Goal: Transaction & Acquisition: Purchase product/service

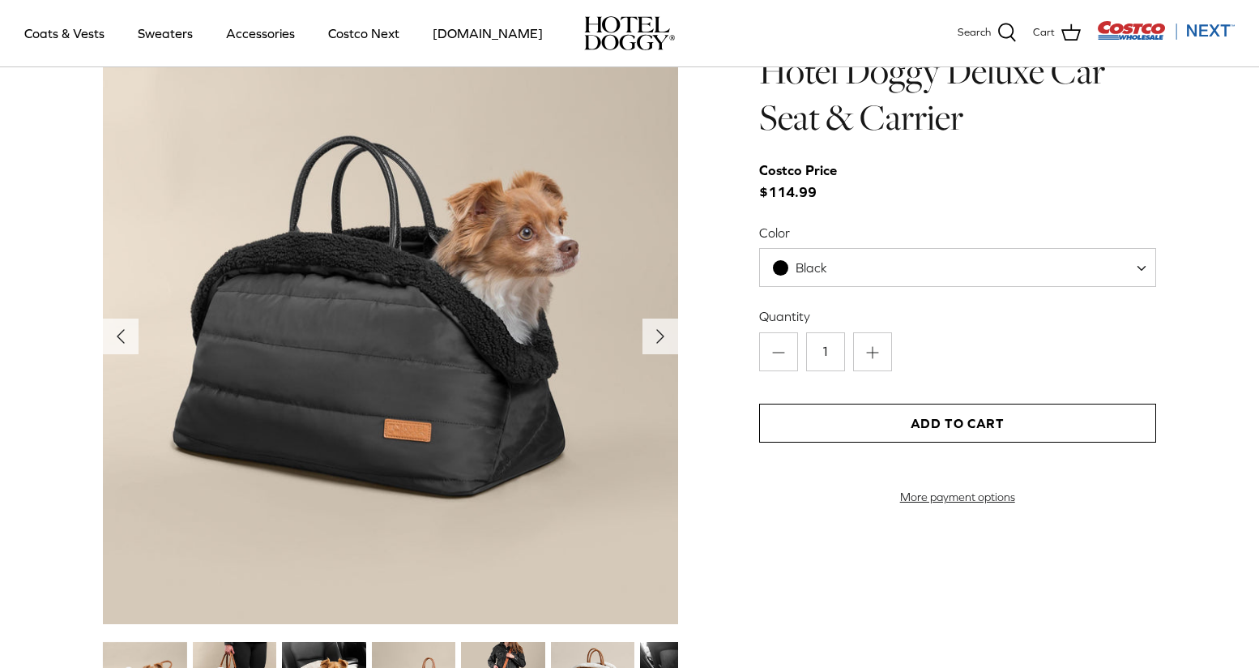
scroll to position [1587, 0]
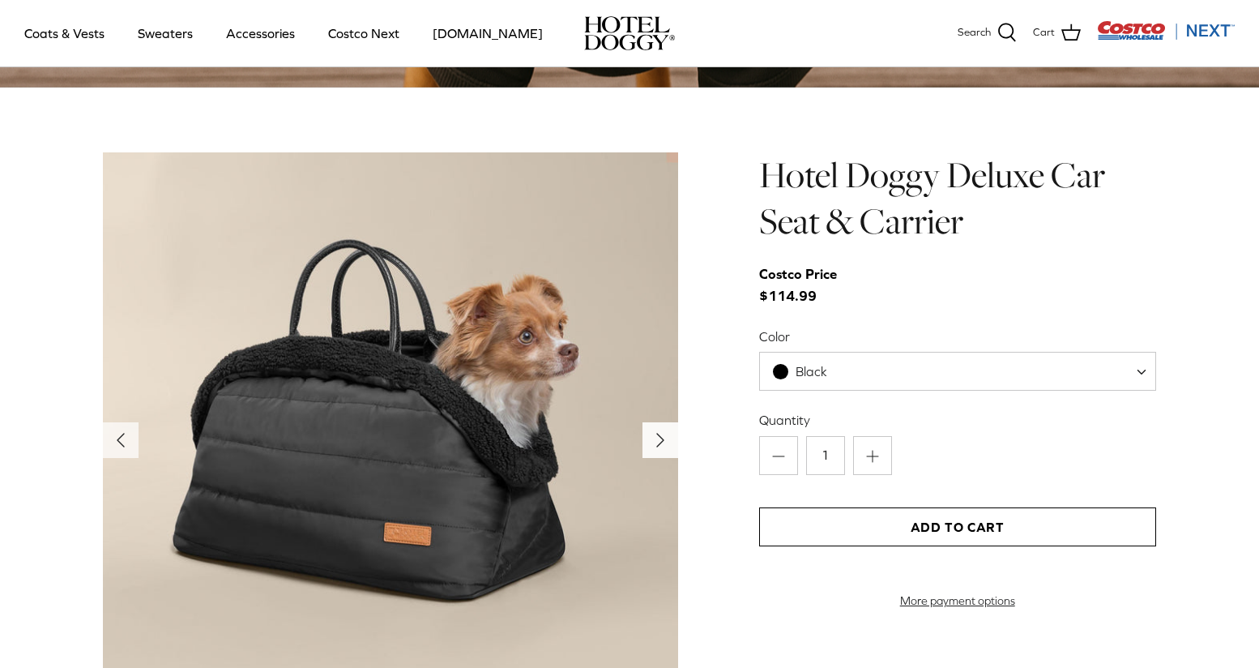
click at [660, 437] on polyline "Next" at bounding box center [660, 439] width 6 height 13
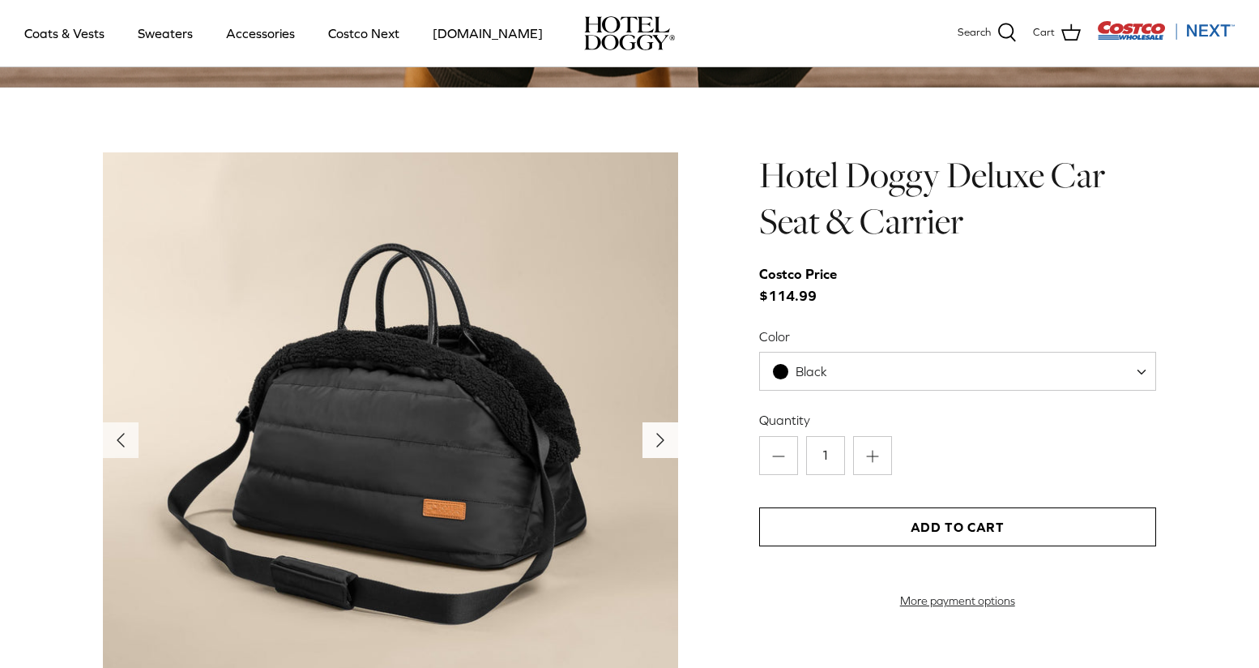
click at [660, 437] on polyline "Next" at bounding box center [660, 439] width 6 height 13
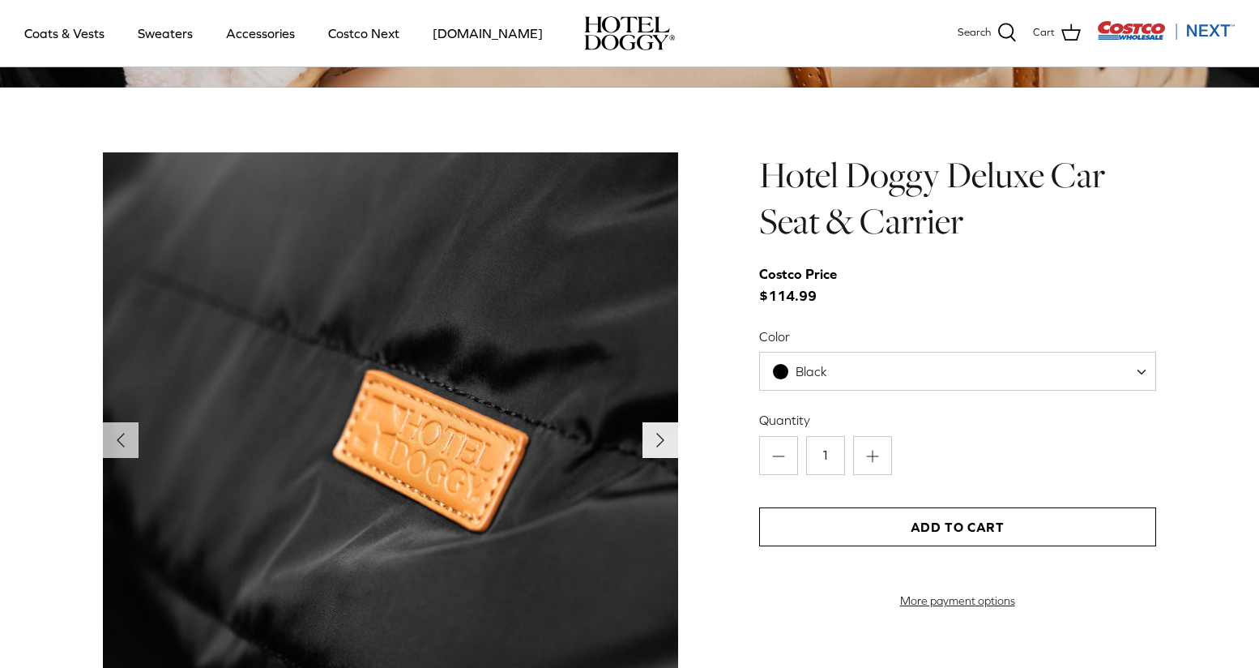
click at [660, 437] on polyline "Next" at bounding box center [660, 439] width 6 height 13
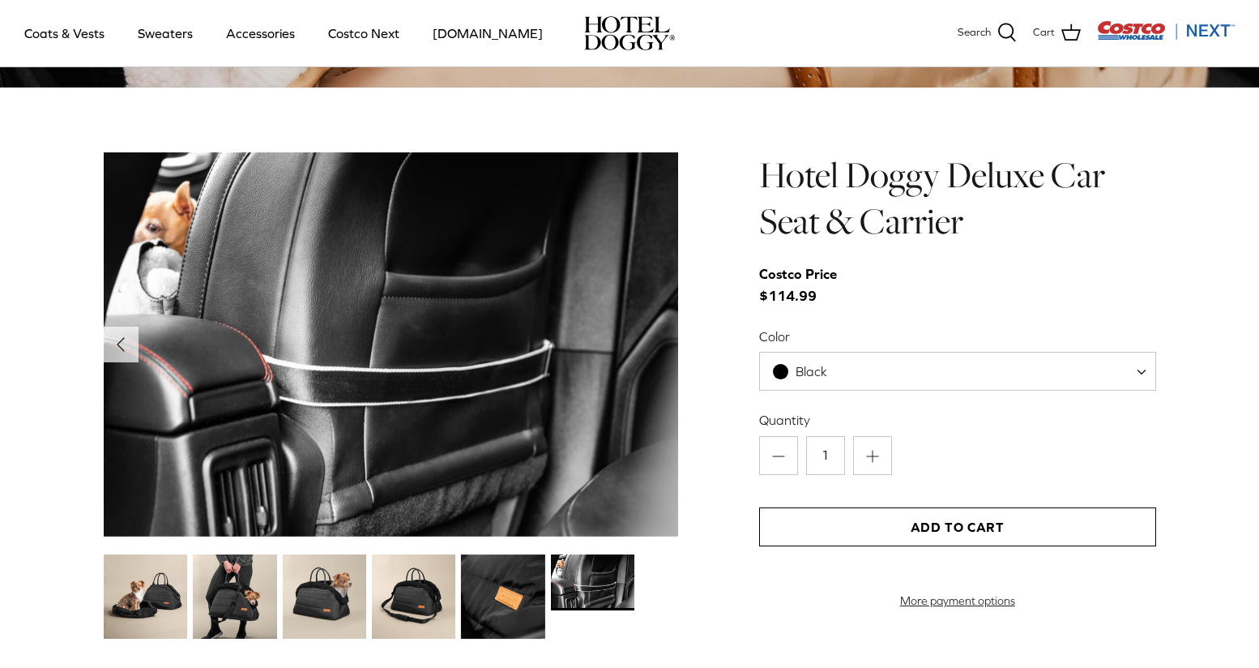
click at [233, 598] on img at bounding box center [234, 595] width 83 height 83
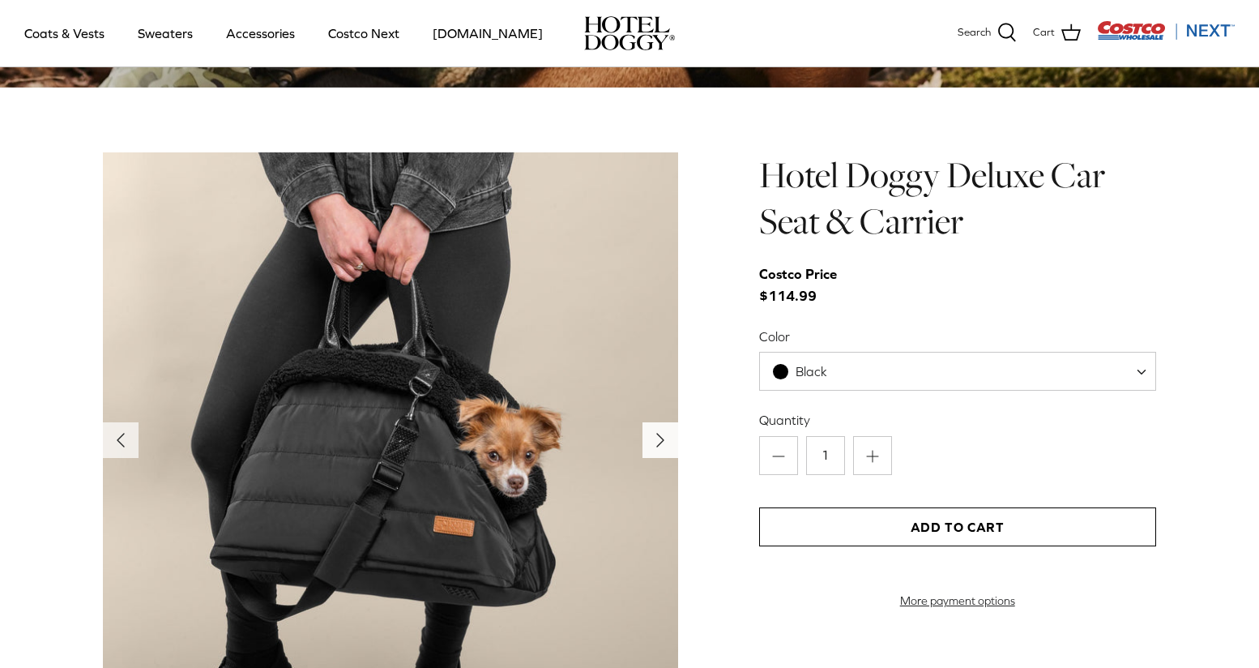
click at [663, 433] on icon "Right" at bounding box center [660, 440] width 26 height 26
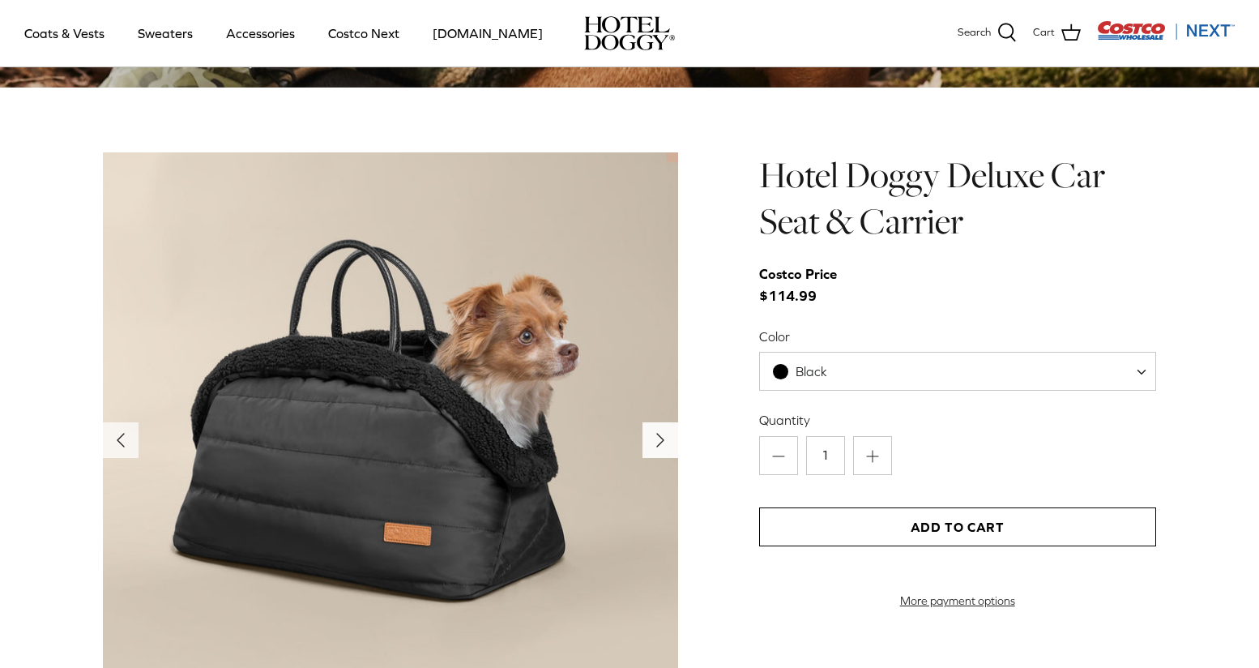
click at [663, 433] on icon "Right" at bounding box center [660, 440] width 26 height 26
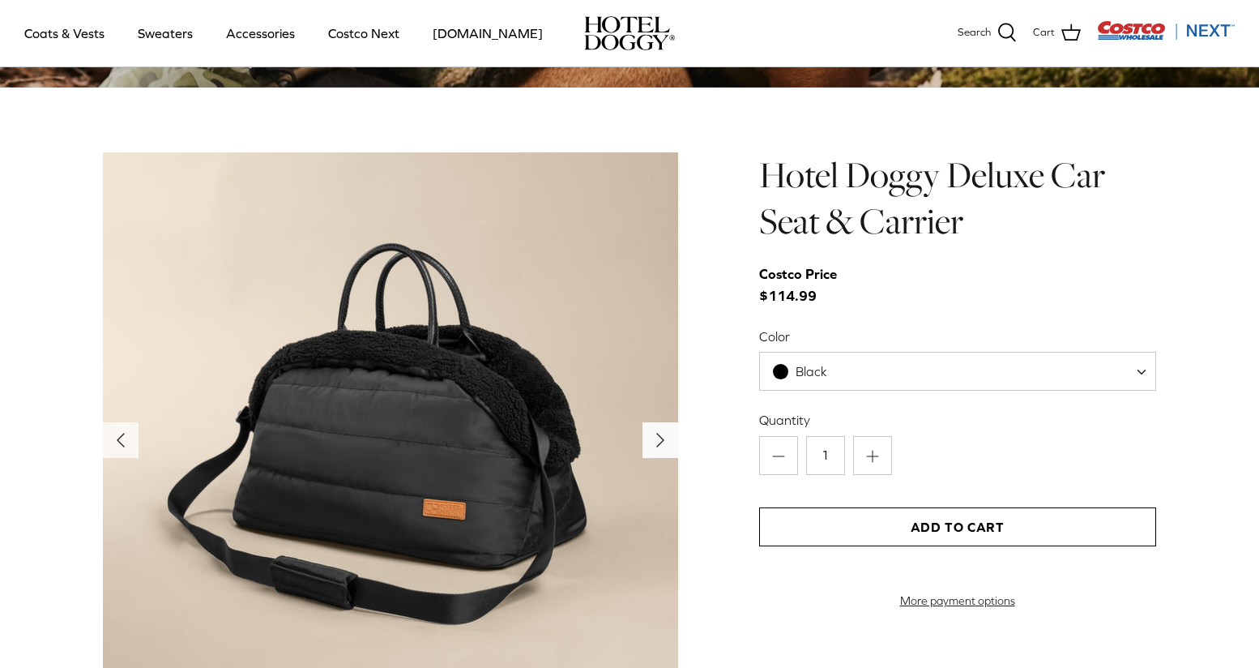
click at [663, 433] on icon "Right" at bounding box center [660, 440] width 26 height 26
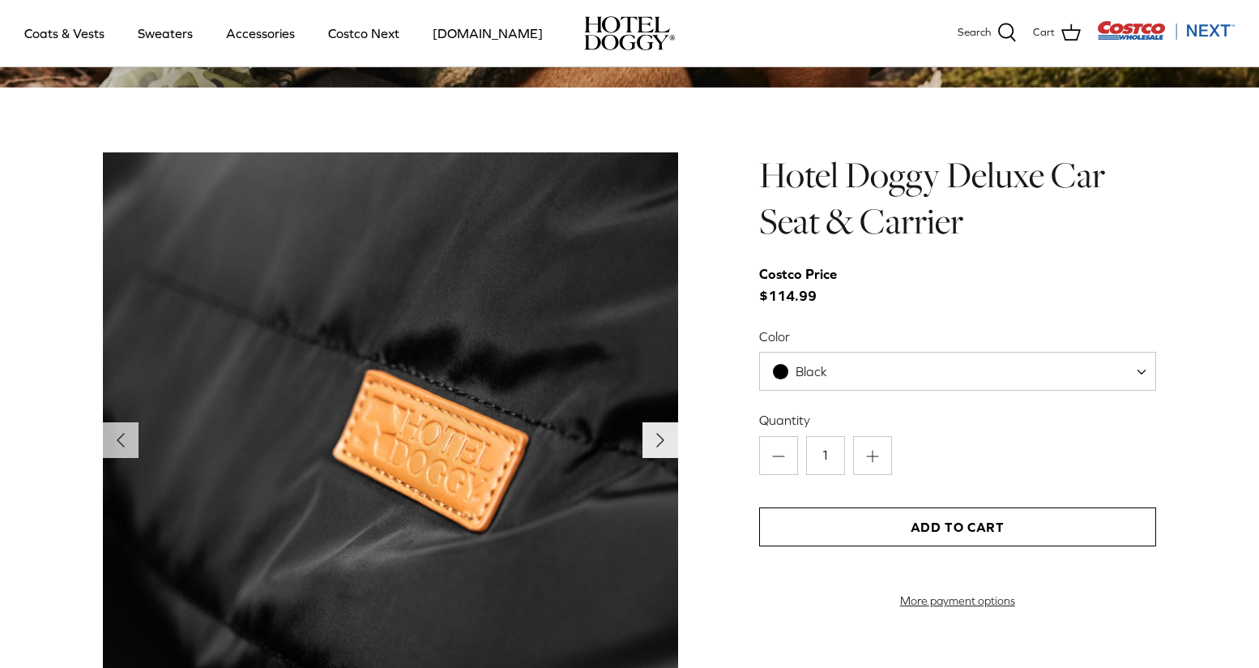
click at [663, 433] on icon "Right" at bounding box center [660, 440] width 26 height 26
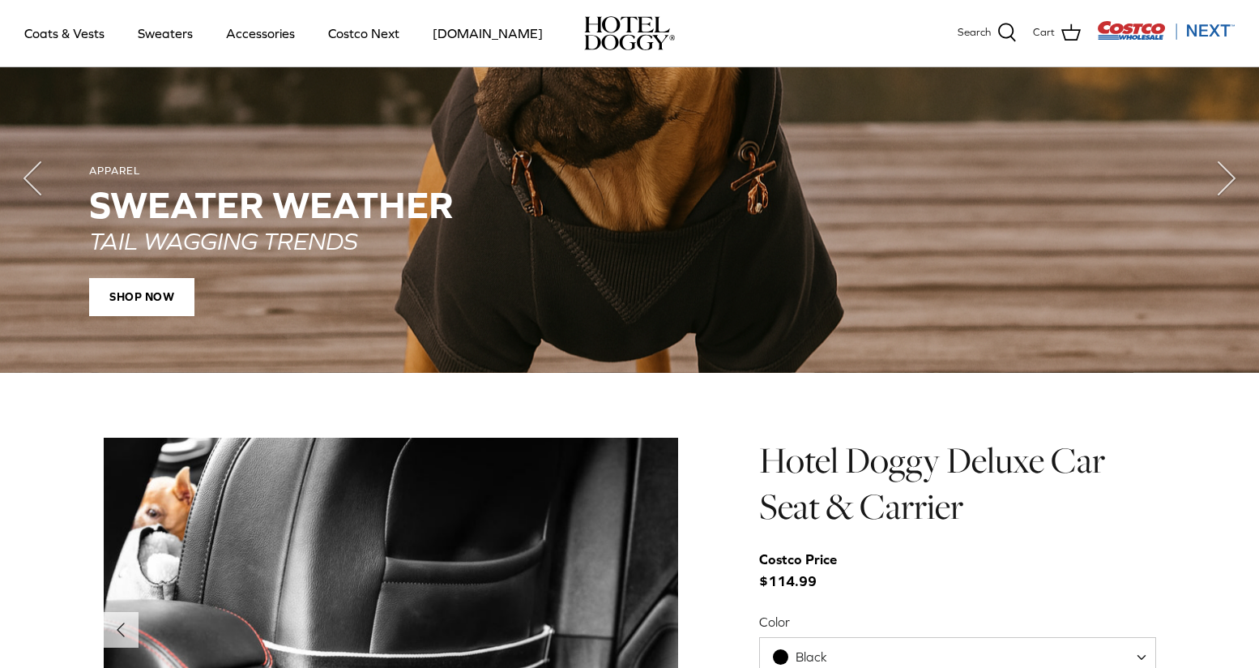
scroll to position [1244, 0]
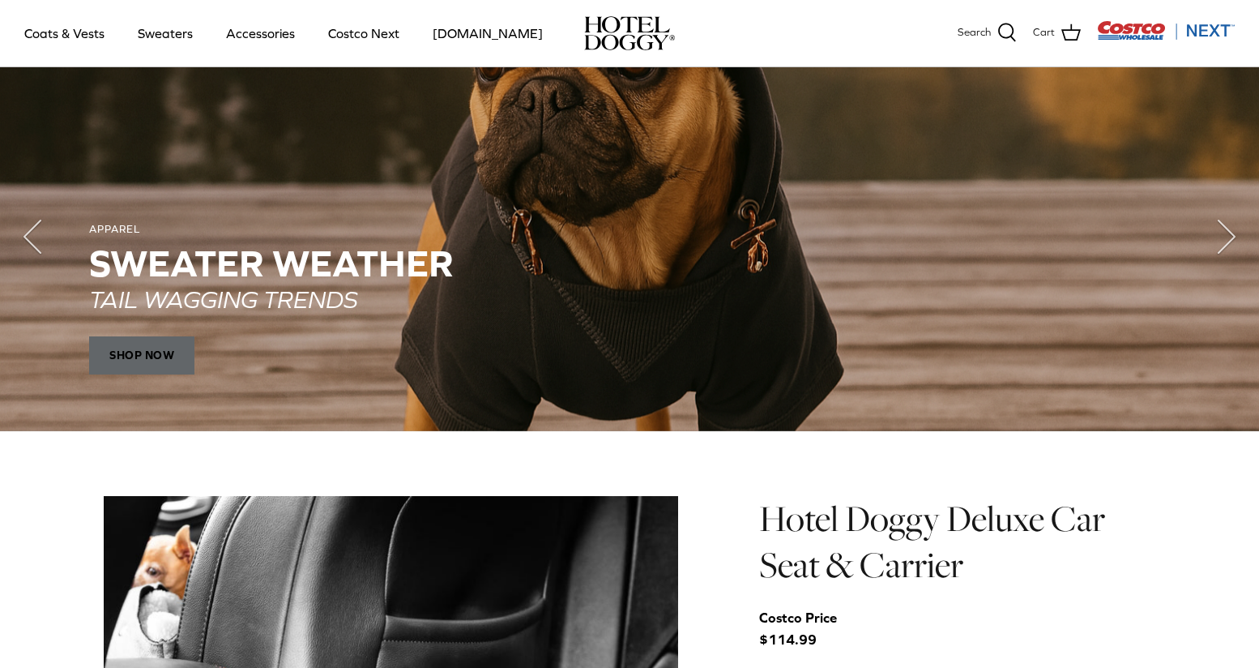
click at [173, 345] on span "SHOP NOW" at bounding box center [141, 355] width 105 height 39
